Goal: Transaction & Acquisition: Obtain resource

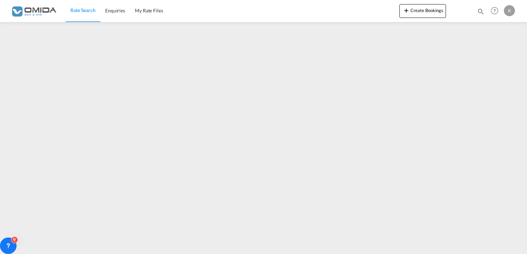
click at [46, 12] on img at bounding box center [33, 11] width 47 height 16
click at [28, 15] on img at bounding box center [33, 11] width 47 height 16
click at [90, 9] on span "Rate Search" at bounding box center [82, 10] width 25 height 6
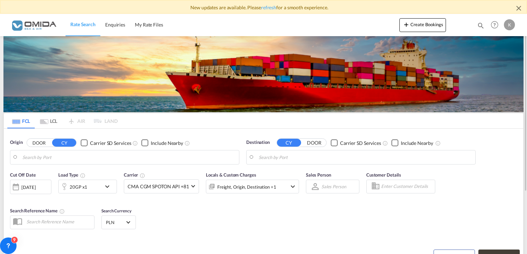
type input "Gdansk, PLGDN"
type input "Ho Chi Minh City ([GEOGRAPHIC_DATA]), VNSGN"
click at [50, 155] on input "Gdansk, PLGDN" at bounding box center [128, 157] width 213 height 10
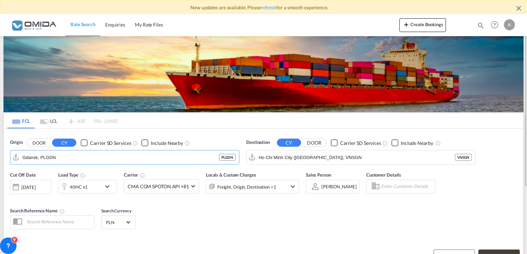
type input "l"
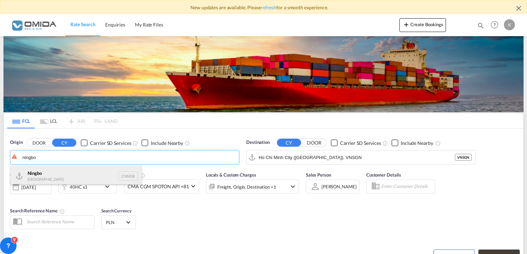
click at [58, 178] on div "Ningbo China CNNGB" at bounding box center [75, 176] width 131 height 21
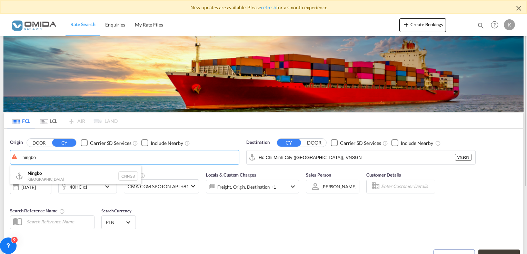
type input "Ningbo, CNNGB"
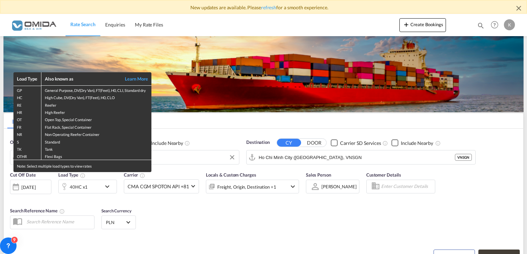
click at [325, 157] on div "Load Type Also known as Learn More GP General Purpose, DV(Dry Van), FT(Feet), H…" at bounding box center [263, 127] width 527 height 254
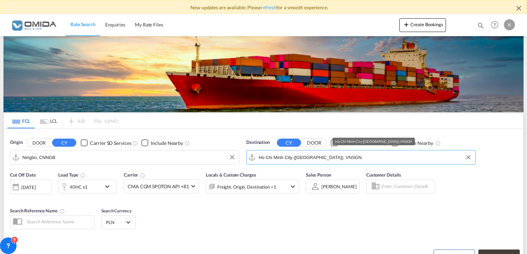
click at [325, 157] on input "Ho Chi Minh City ([GEOGRAPHIC_DATA]), VNSGN" at bounding box center [365, 157] width 213 height 10
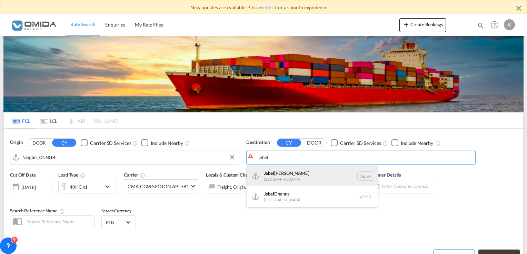
click at [297, 180] on div "[GEOGRAPHIC_DATA] [GEOGRAPHIC_DATA]" at bounding box center [311, 176] width 131 height 21
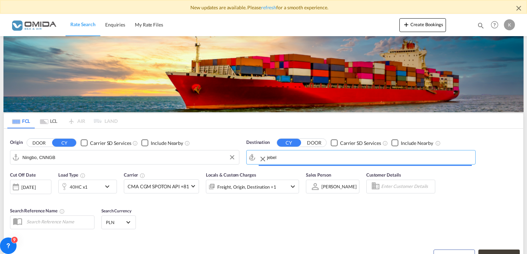
type input "[GEOGRAPHIC_DATA], [GEOGRAPHIC_DATA]"
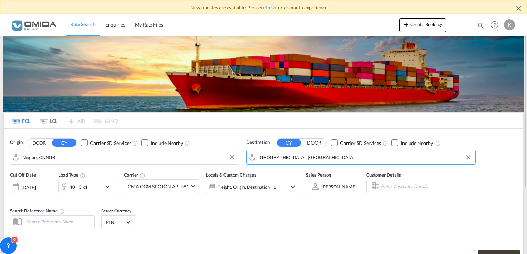
scroll to position [94, 0]
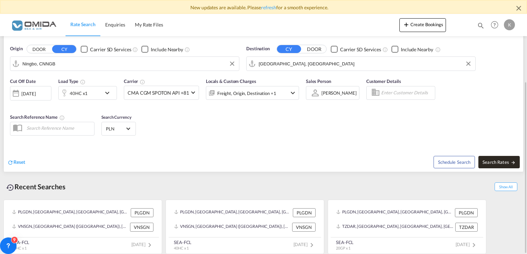
click at [489, 160] on span "Search Rates" at bounding box center [498, 163] width 33 height 6
type input "CNNGB to AEJEA / [DATE]"
